Goal: Navigation & Orientation: Understand site structure

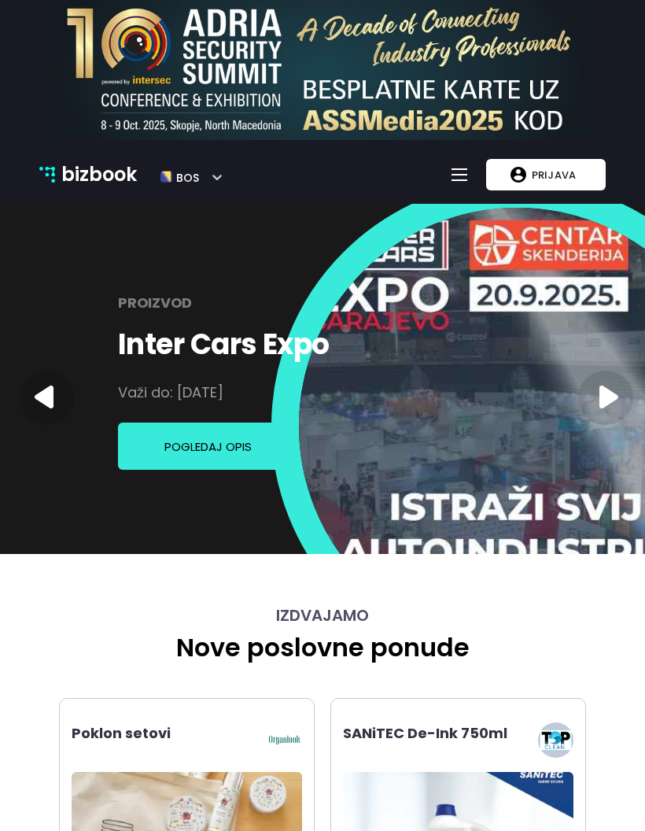
click at [450, 177] on button "Toggle navigation" at bounding box center [459, 174] width 25 height 25
click at [456, 174] on div "Toggle navigation" at bounding box center [460, 175] width 16 height 2
click at [453, 175] on button "Toggle navigation" at bounding box center [459, 174] width 25 height 25
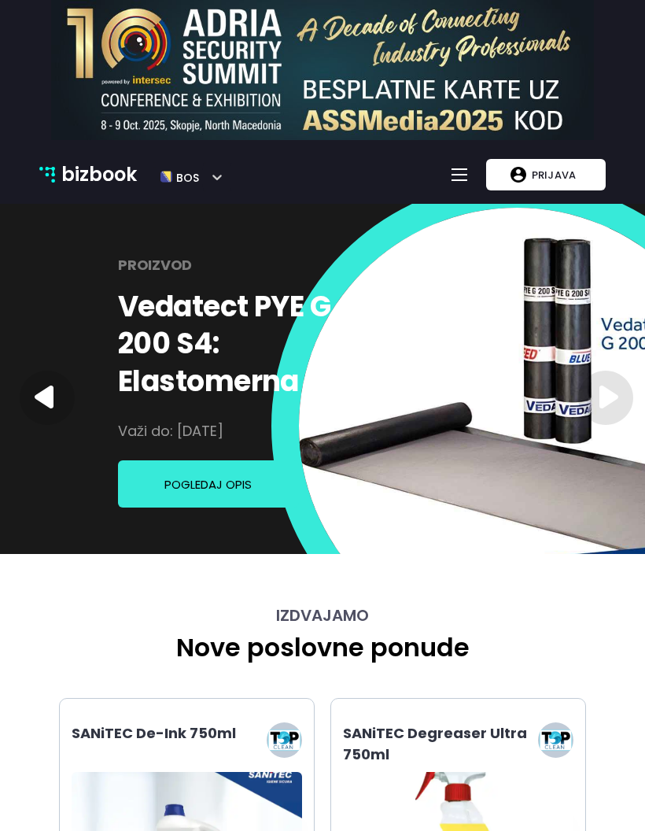
click at [460, 164] on button "Toggle navigation" at bounding box center [459, 174] width 25 height 25
click at [457, 174] on div "Toggle navigation" at bounding box center [460, 175] width 16 height 2
click at [458, 175] on div "Toggle navigation" at bounding box center [460, 175] width 16 height 2
click at [79, 176] on p "bizbook" at bounding box center [99, 175] width 76 height 30
click at [53, 168] on img at bounding box center [47, 175] width 16 height 16
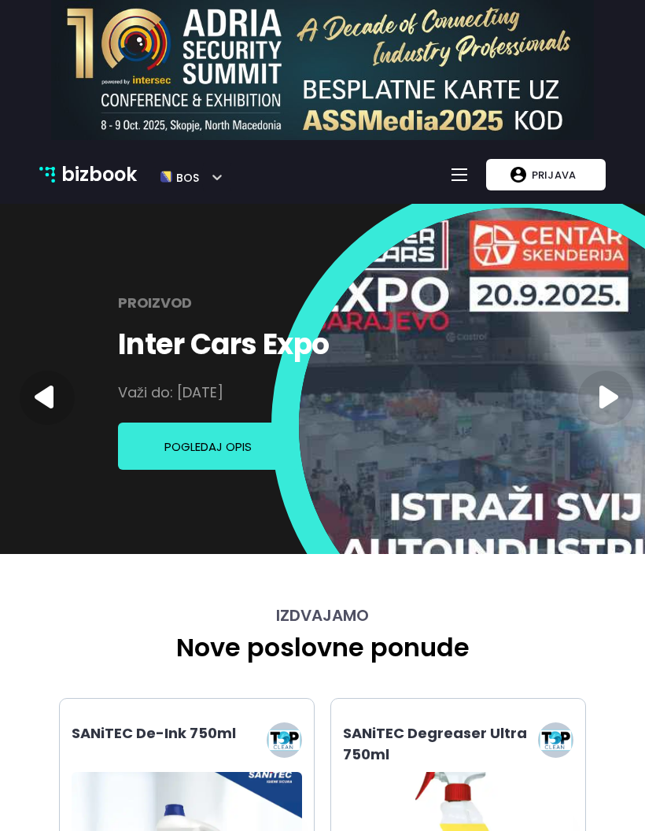
click at [452, 170] on button "Toggle navigation" at bounding box center [459, 174] width 25 height 25
click at [604, 388] on icon at bounding box center [609, 397] width 19 height 23
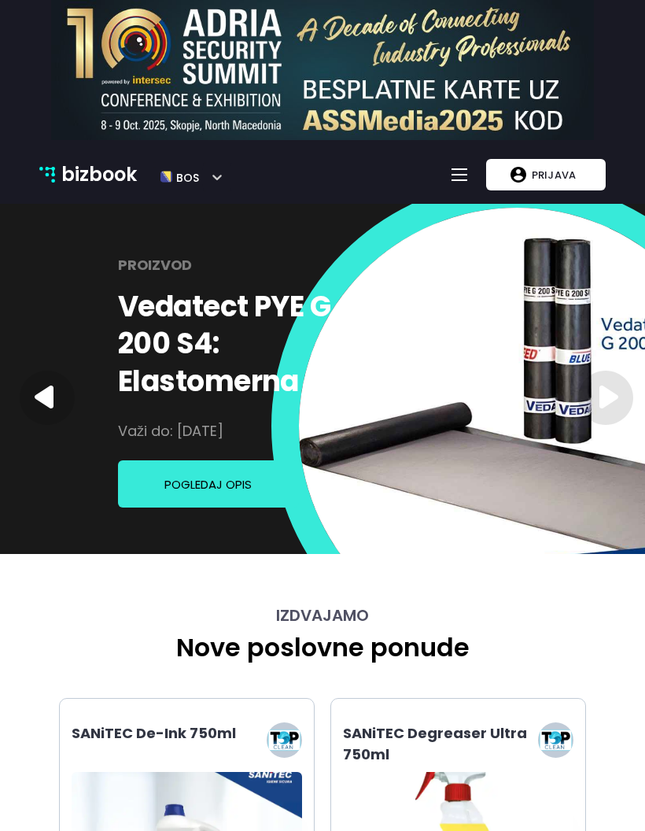
click at [605, 385] on icon at bounding box center [605, 398] width 55 height 54
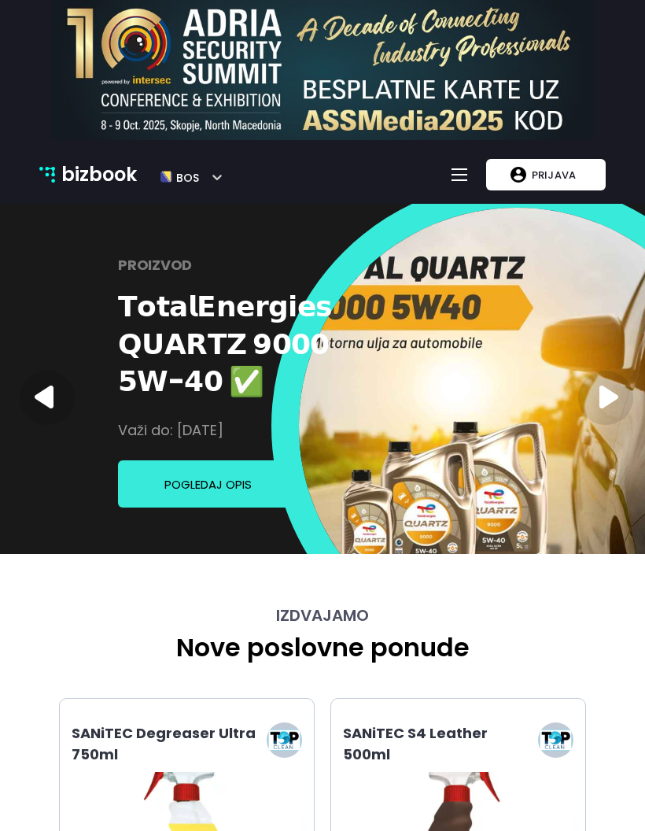
click at [606, 386] on icon at bounding box center [605, 398] width 55 height 54
